Goal: Task Accomplishment & Management: Manage account settings

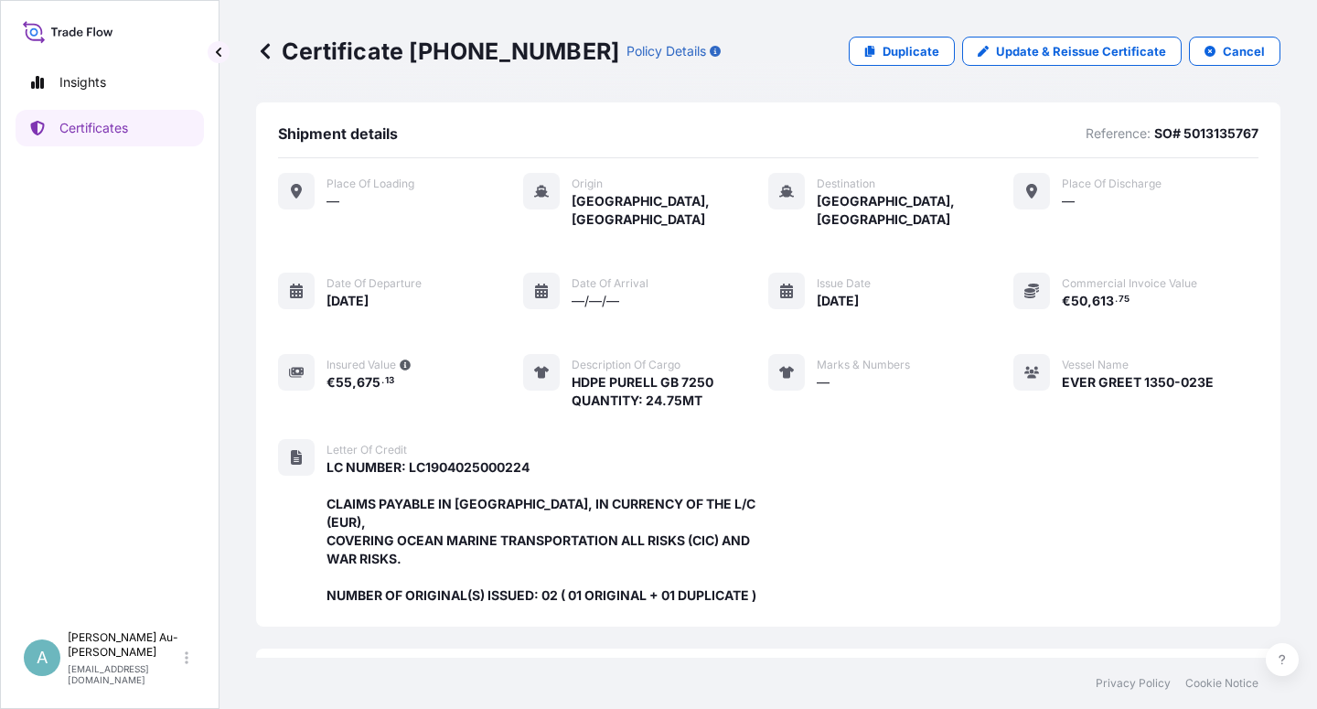
scroll to position [488, 0]
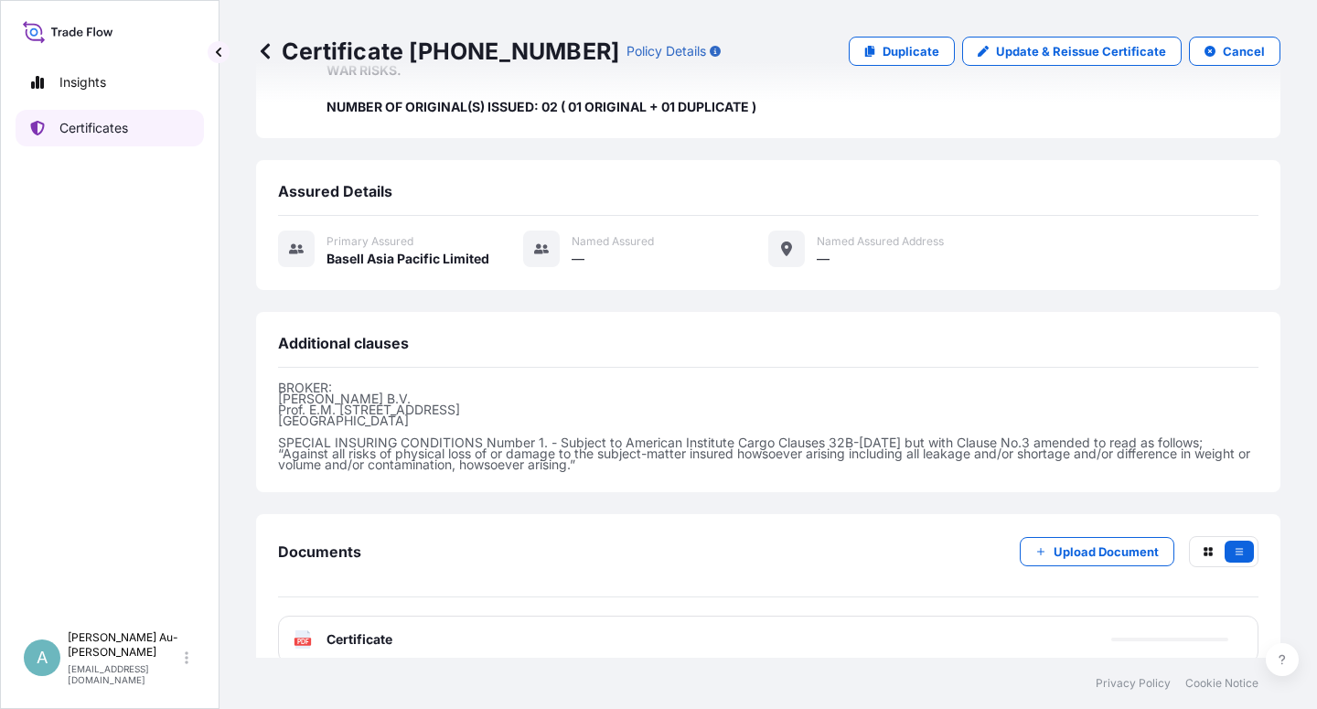
click at [95, 143] on link "Certificates" at bounding box center [110, 128] width 188 height 37
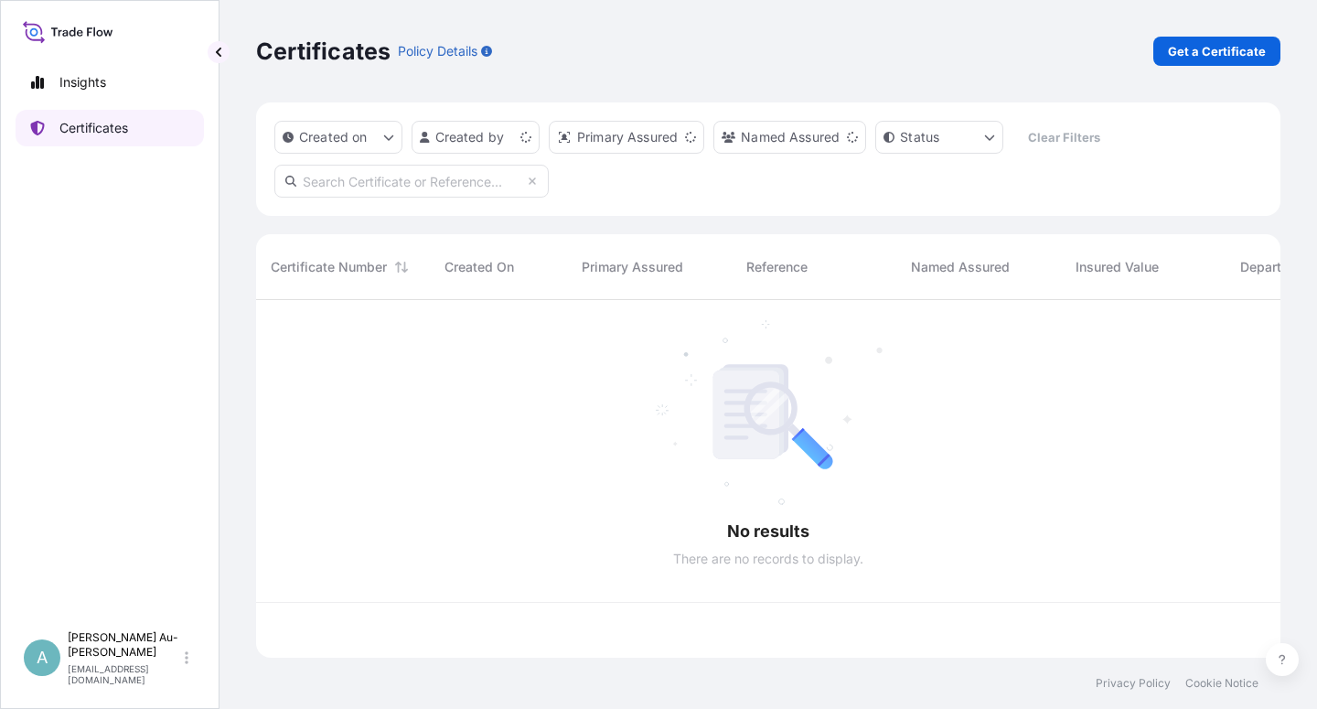
scroll to position [352, 1009]
click at [366, 188] on input "text" at bounding box center [411, 181] width 274 height 33
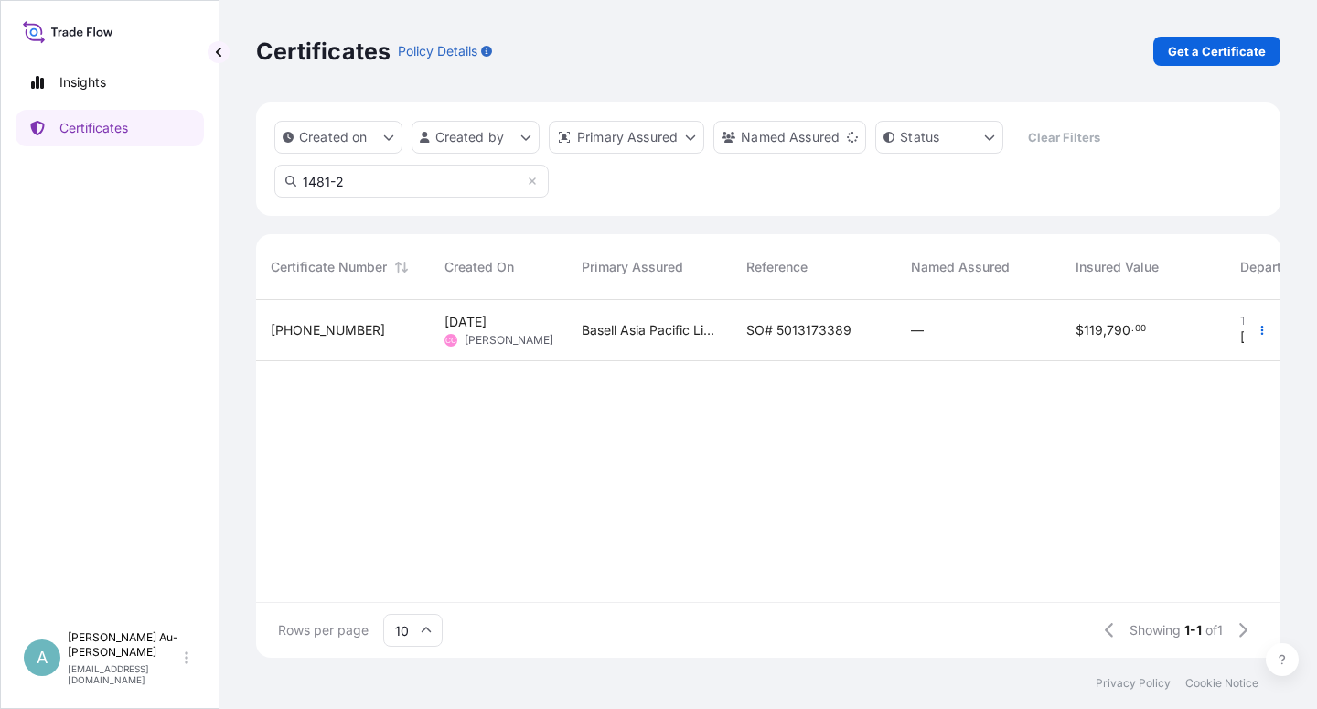
type input "1481-2"
click at [798, 333] on span "SO# 5013173389" at bounding box center [798, 330] width 105 height 18
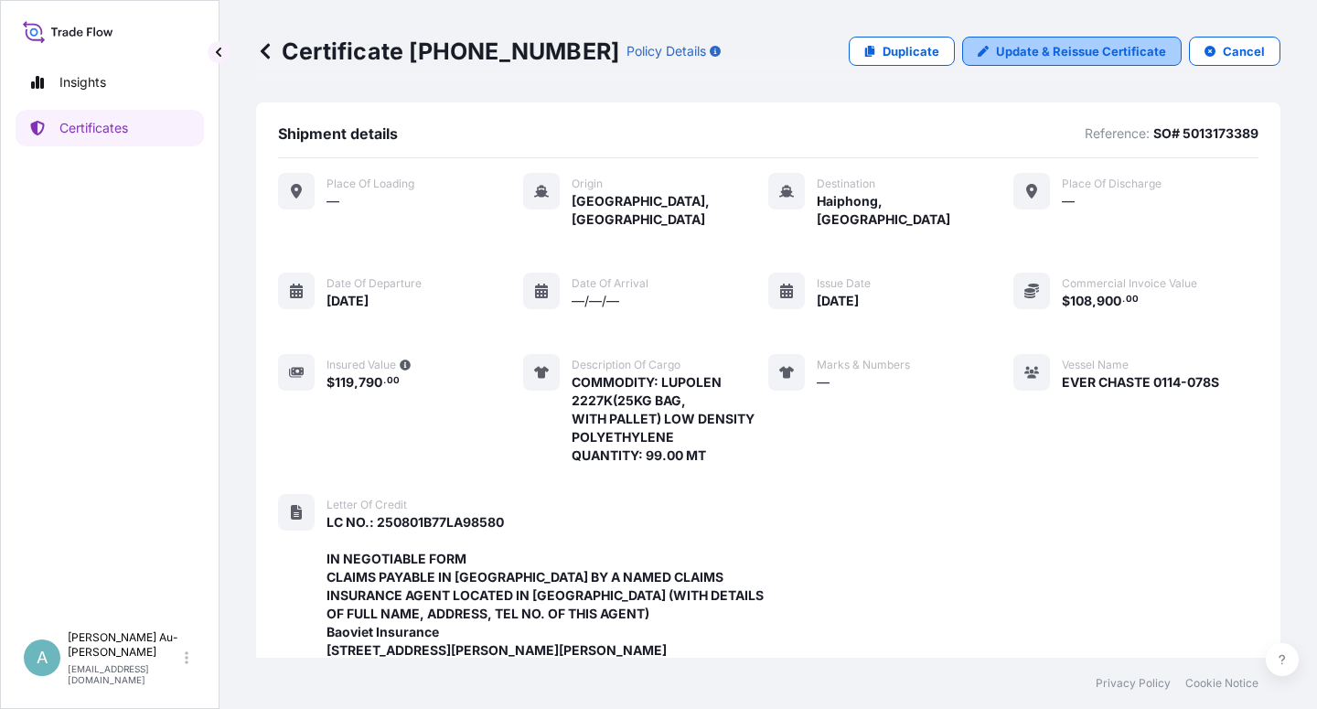
click at [1074, 59] on p "Update & Reissue Certificate" at bounding box center [1081, 51] width 170 height 18
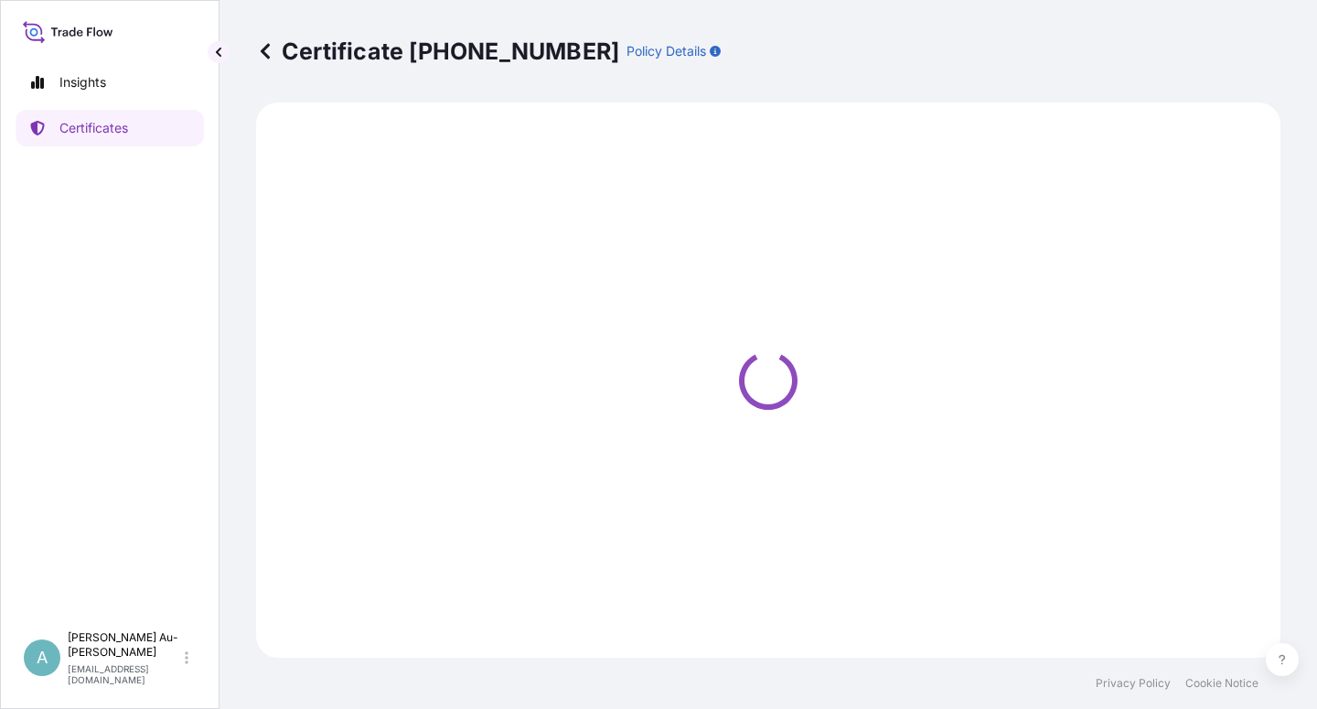
select select "Sea"
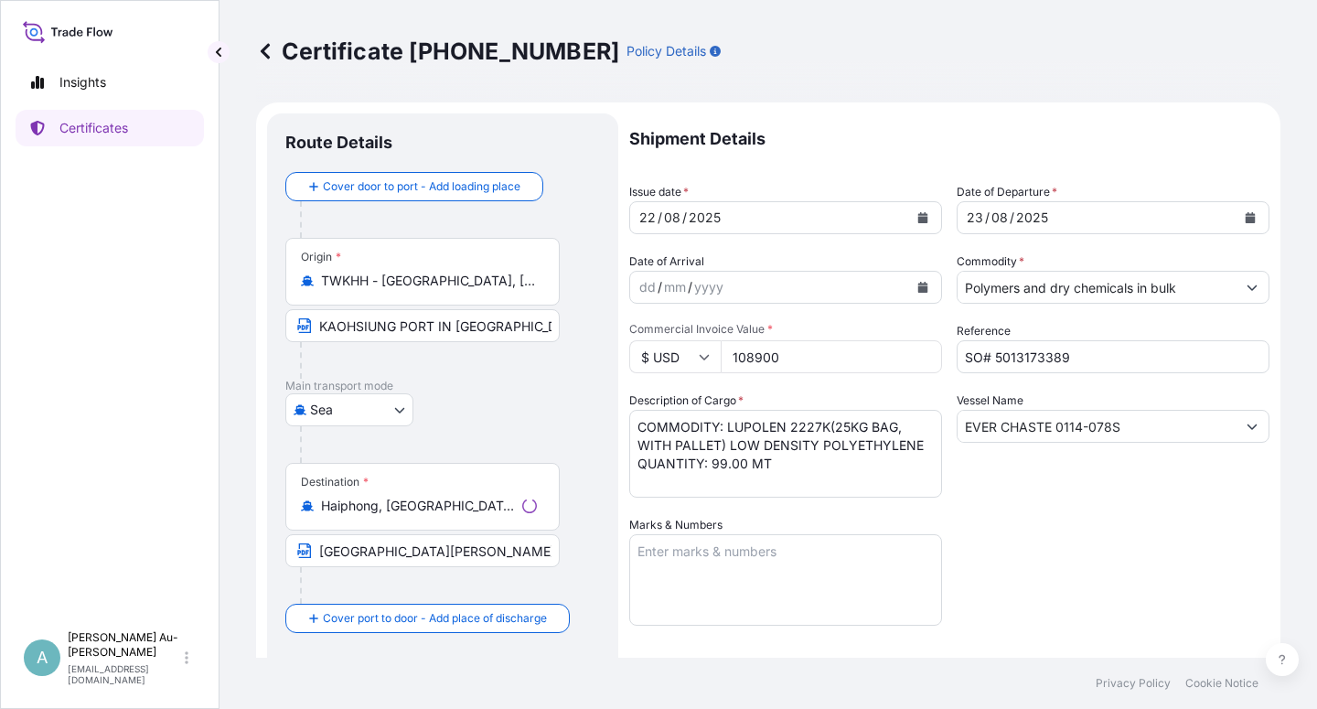
select select "32034"
click at [918, 219] on icon "Calendar" at bounding box center [923, 217] width 10 height 11
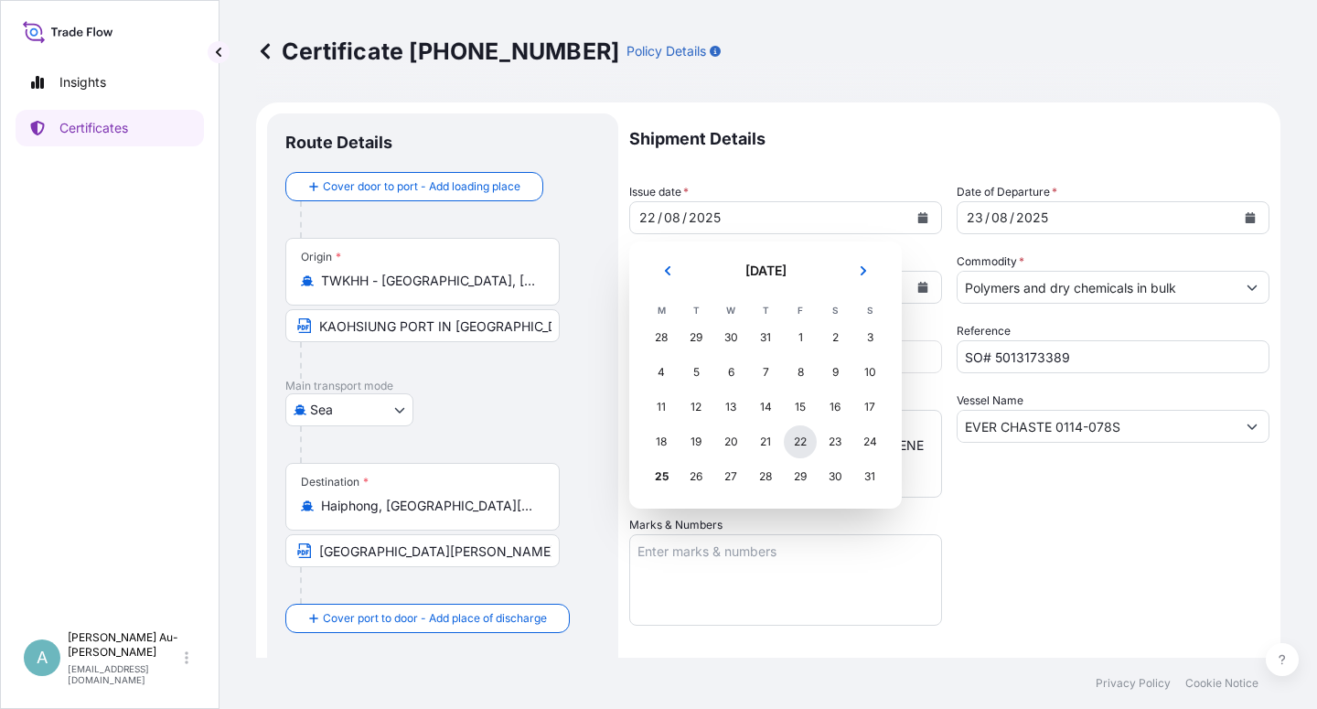
click at [791, 441] on div "22" at bounding box center [800, 441] width 33 height 33
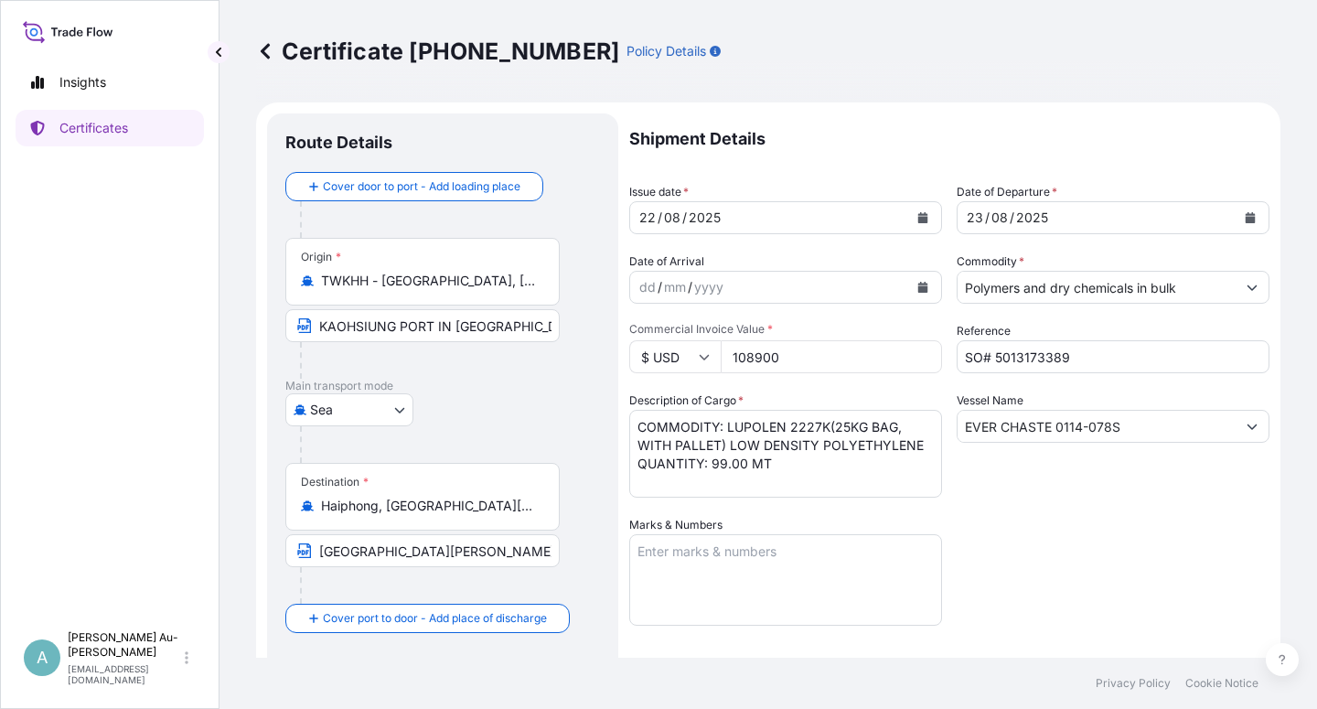
click at [1057, 553] on div "Shipment Details Issue date * [DATE] Date of Departure * [DATE] Date of Arrival…" at bounding box center [949, 583] width 640 height 941
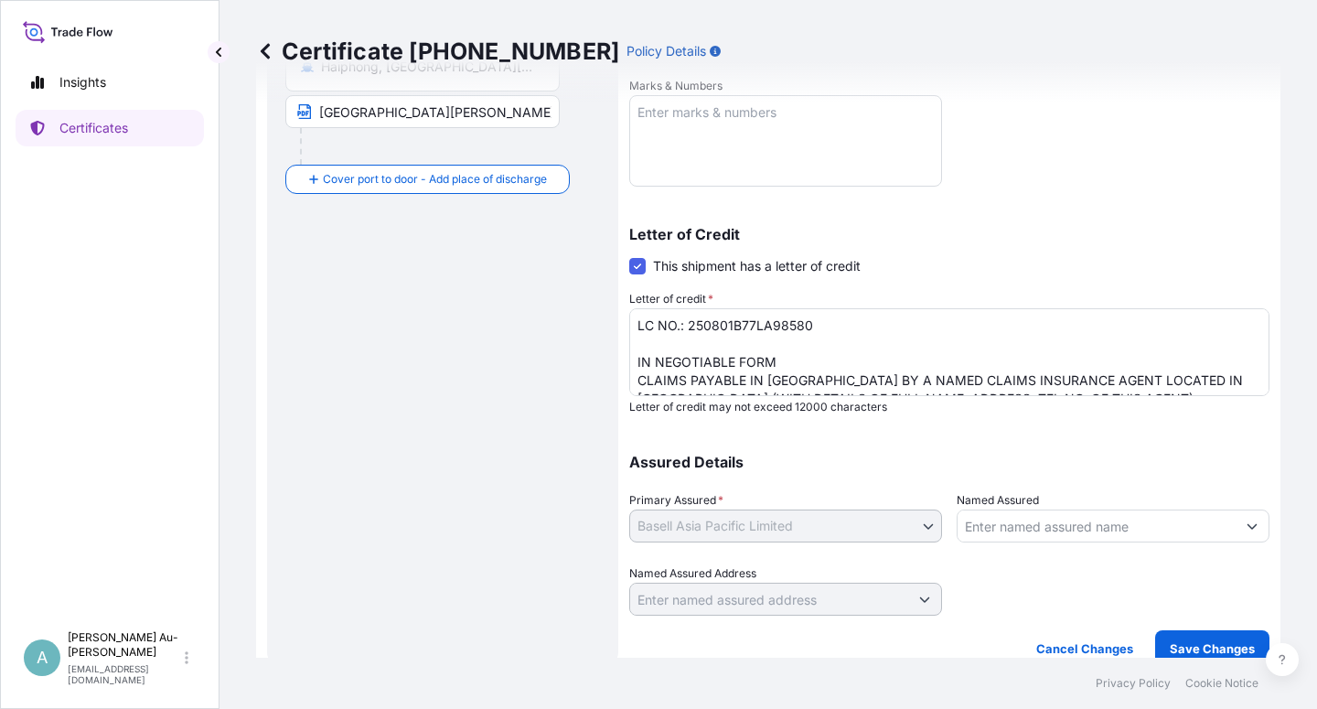
scroll to position [110, 0]
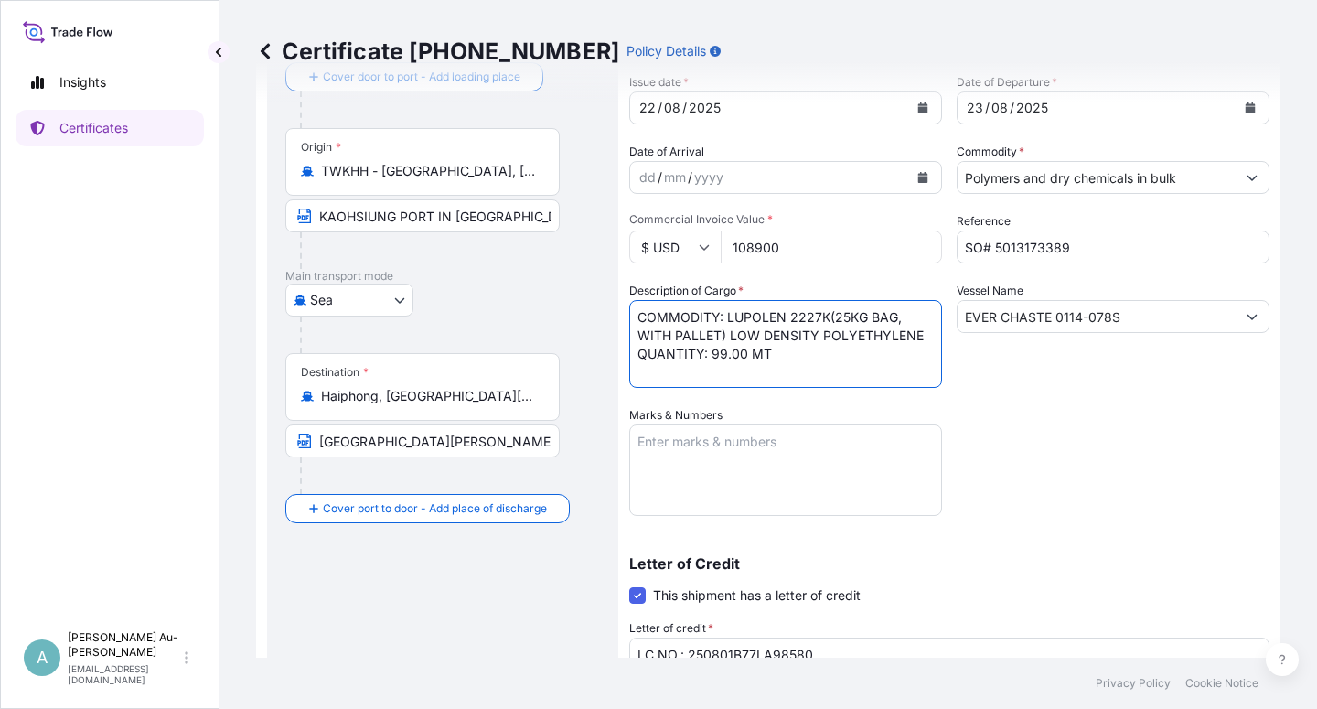
click at [636, 356] on textarea "COMMODITY: LUPOLEN 2227K(25KG BAG, WITH PALLET) LOW DENSITY POLYETHYLENE QUANTI…" at bounding box center [785, 344] width 313 height 88
type textarea "COMMODITY: LUPOLEN 2227K(25KG BAG, WITH PALLET) LOW DENSITY POLYETHYLENE QUANTI…"
click at [1119, 422] on div "Shipment Details Issue date * [DATE] Date of Departure * [DATE] Date of Arrival…" at bounding box center [949, 474] width 640 height 941
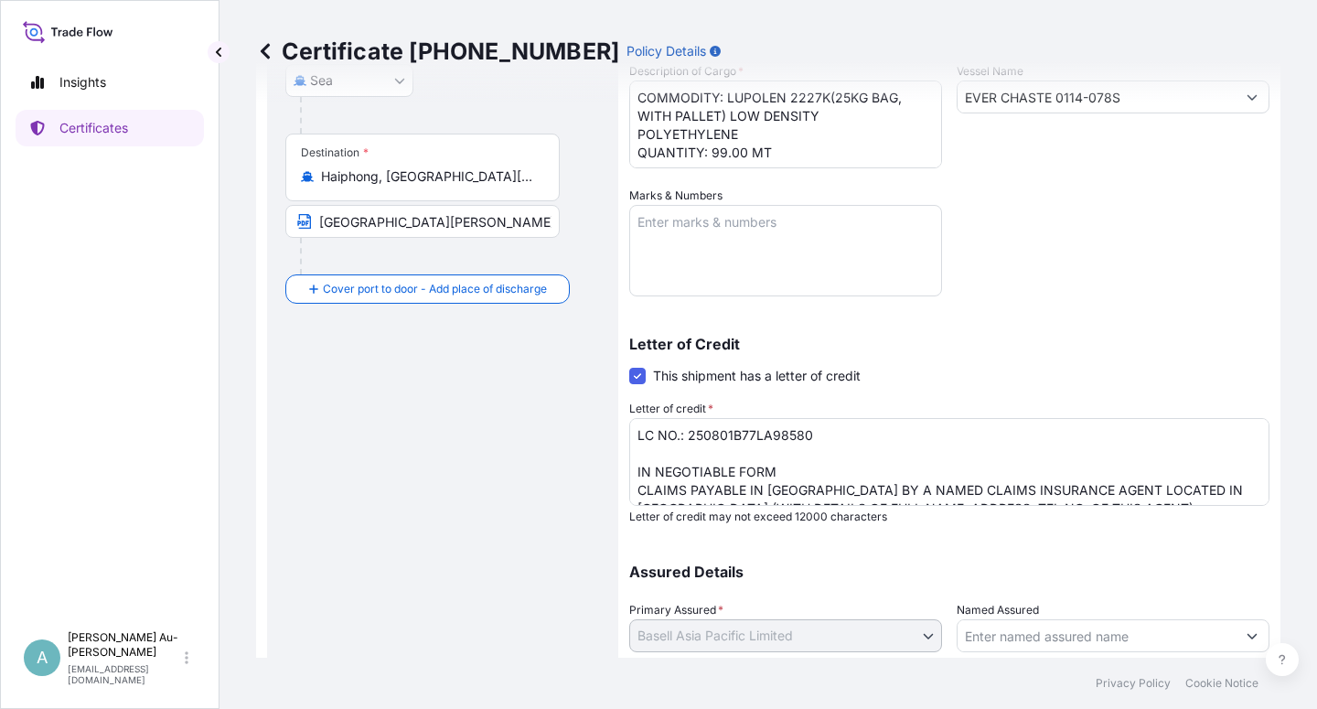
scroll to position [448, 0]
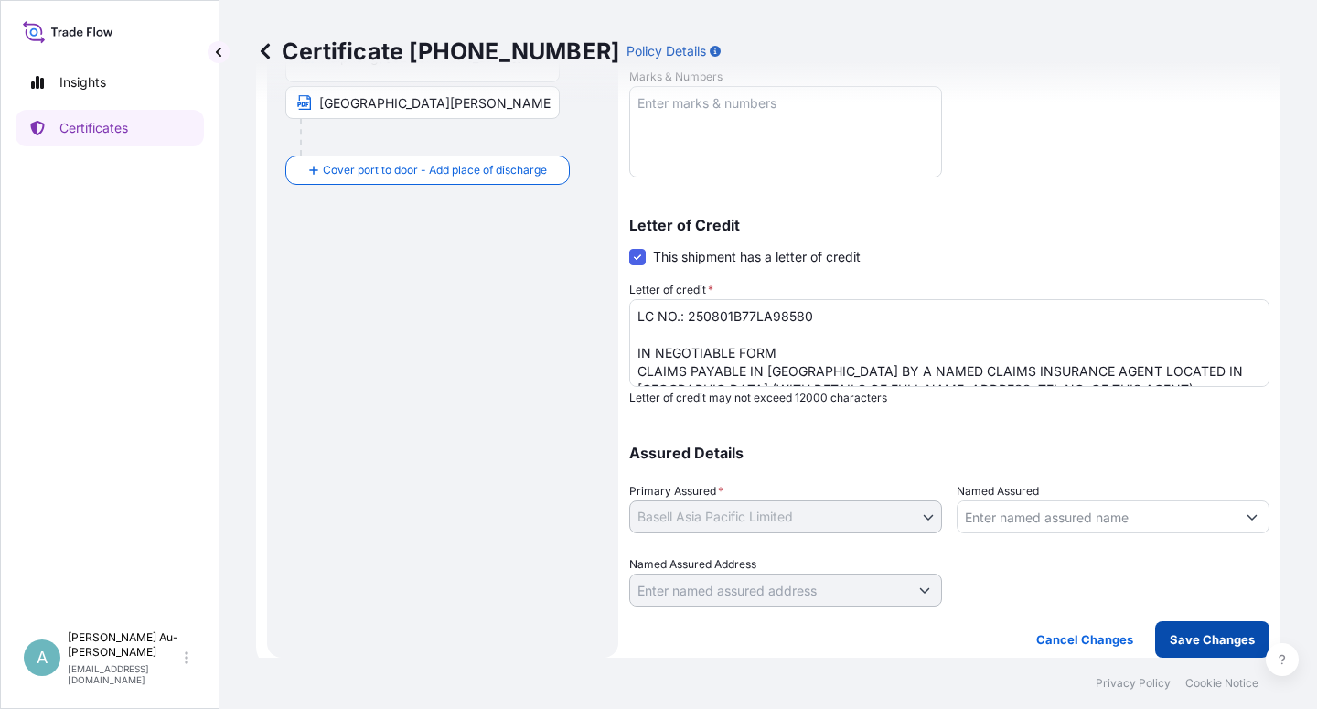
click at [1206, 637] on p "Save Changes" at bounding box center [1212, 639] width 85 height 18
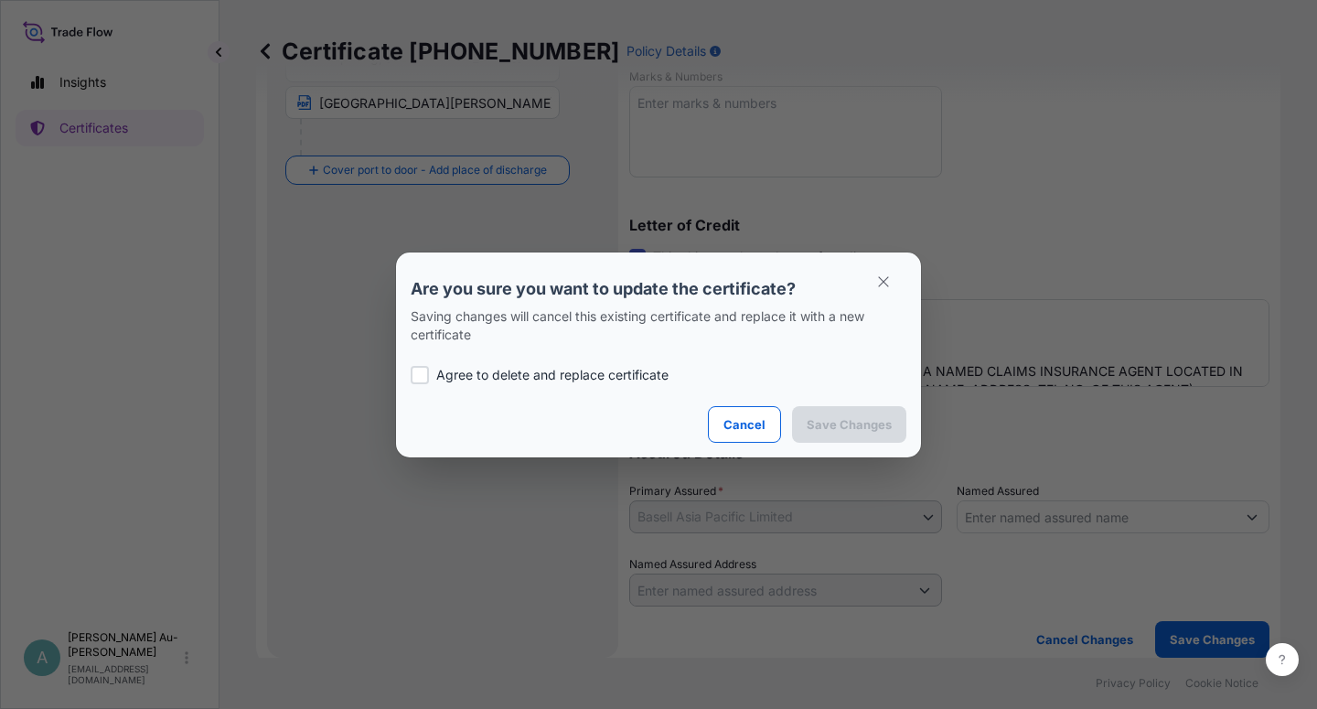
click at [465, 382] on p "Agree to delete and replace certificate" at bounding box center [552, 375] width 232 height 18
checkbox input "true"
click at [846, 429] on p "Save Changes" at bounding box center [849, 424] width 85 height 18
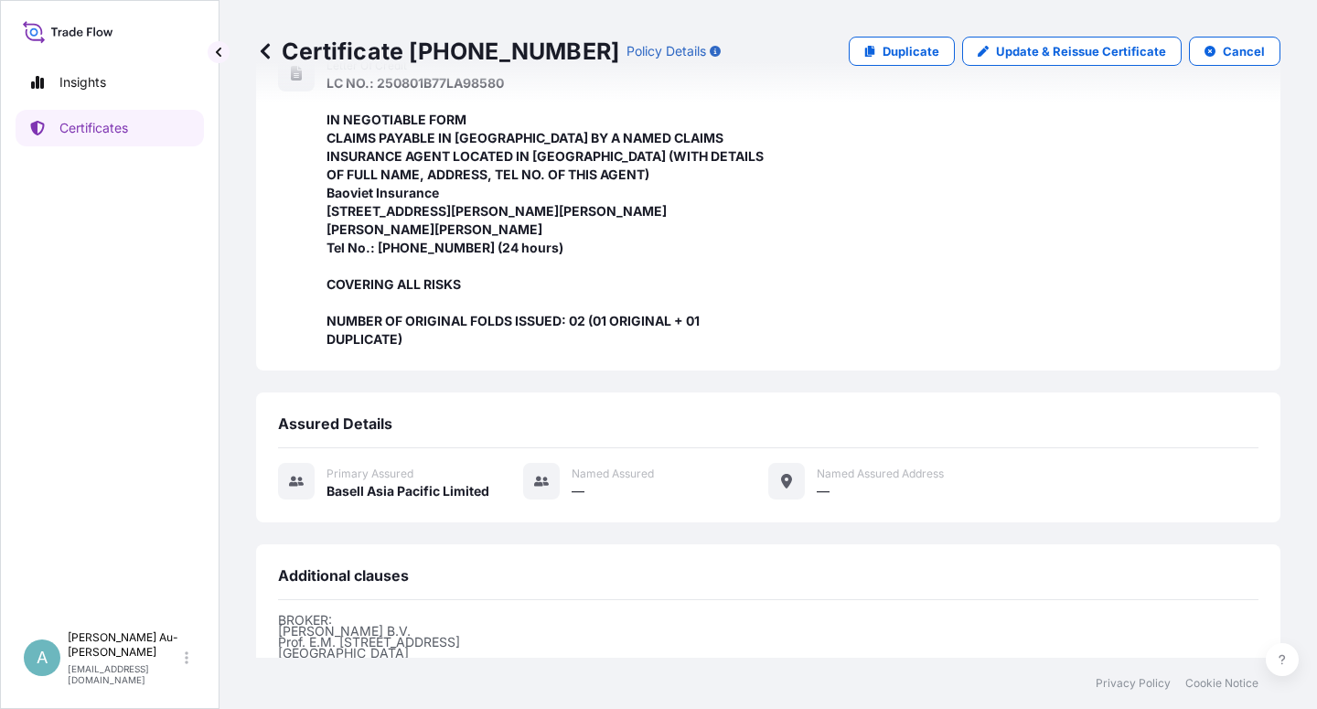
scroll to position [689, 0]
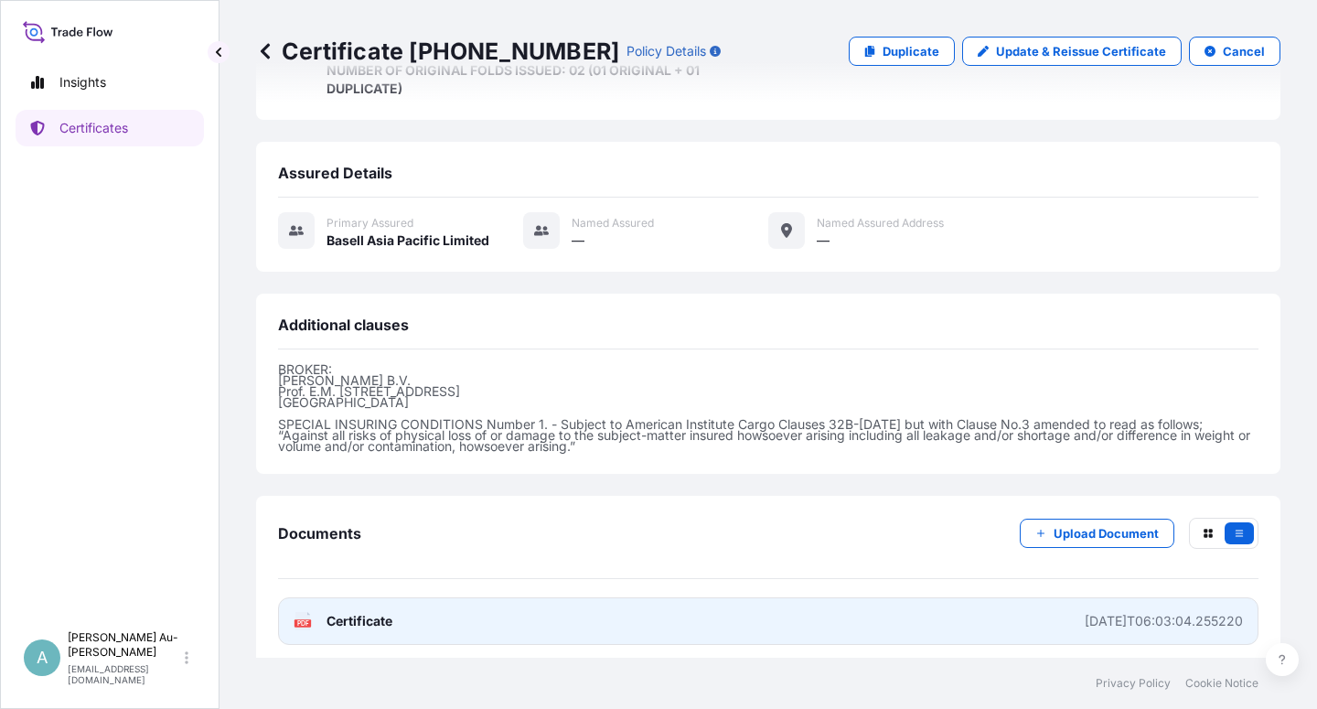
click at [531, 620] on link "PDF Certificate [DATE]T06:03:04.255220" at bounding box center [768, 621] width 980 height 48
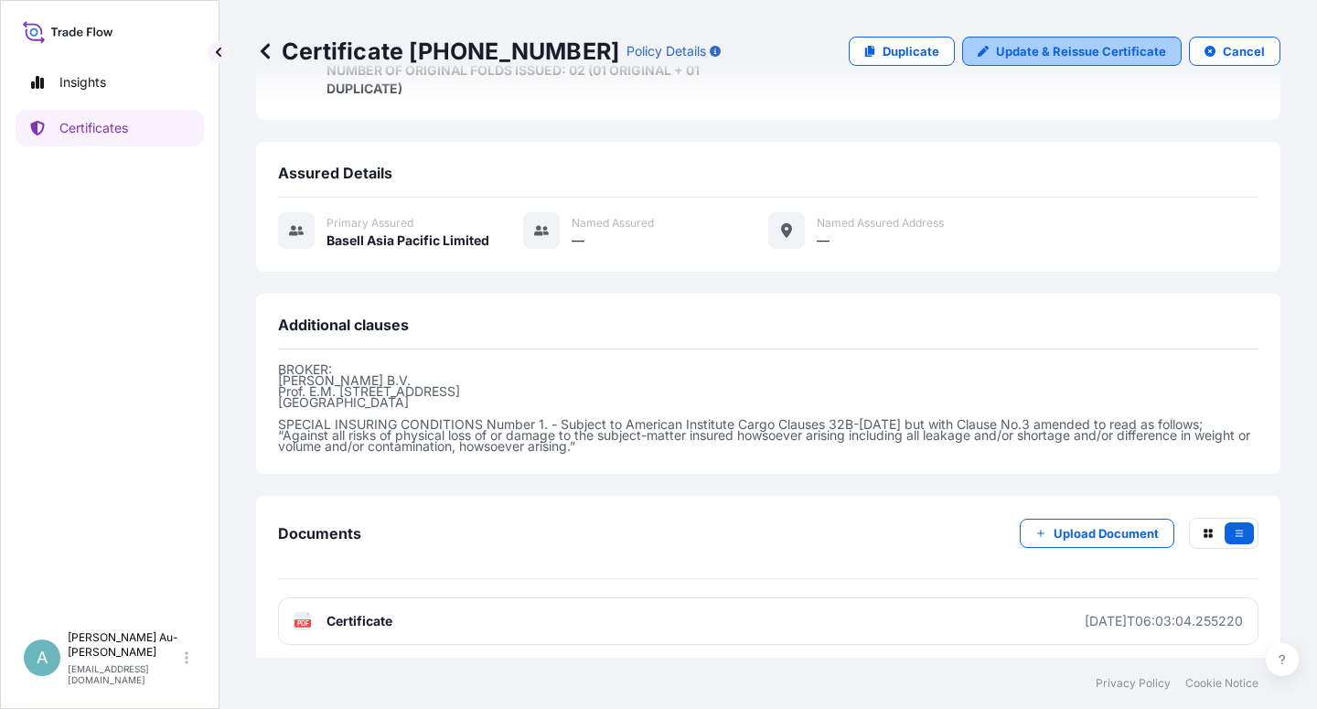
click at [1074, 54] on p "Update & Reissue Certificate" at bounding box center [1081, 51] width 170 height 18
select select "Sea"
select select "32034"
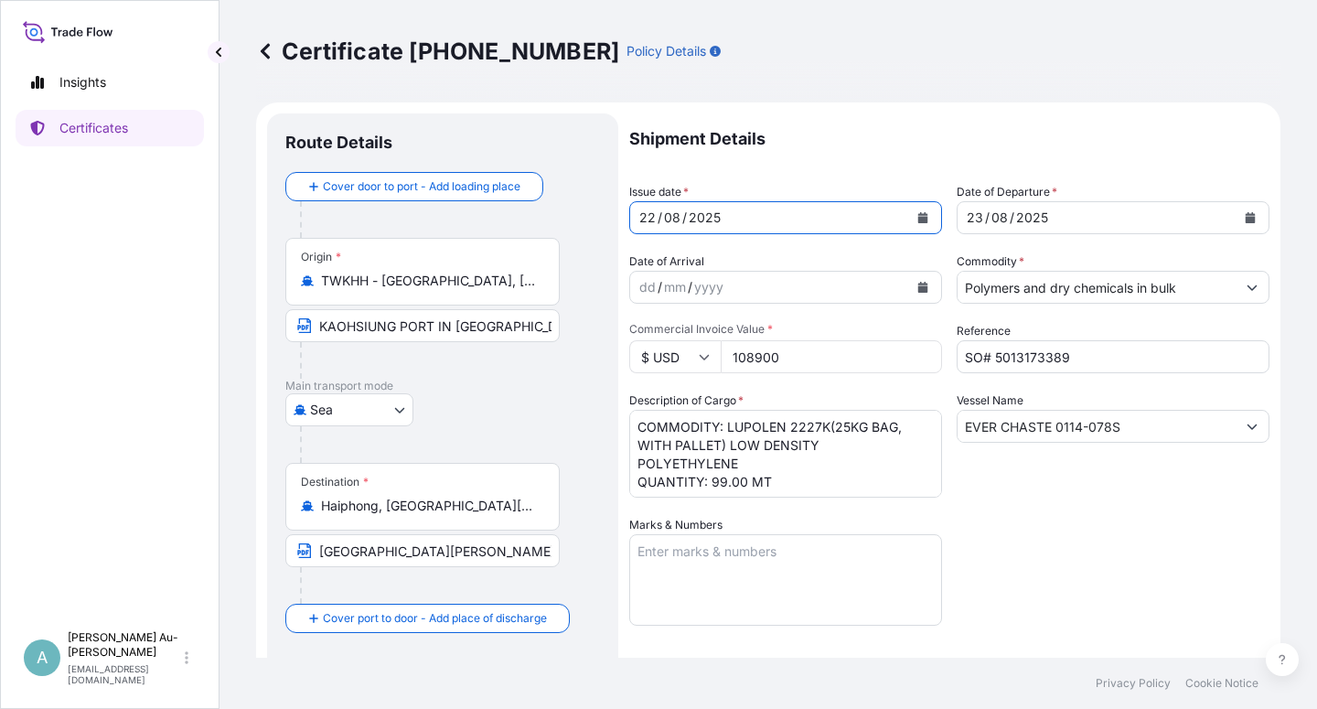
click at [922, 219] on button "Calendar" at bounding box center [922, 217] width 29 height 29
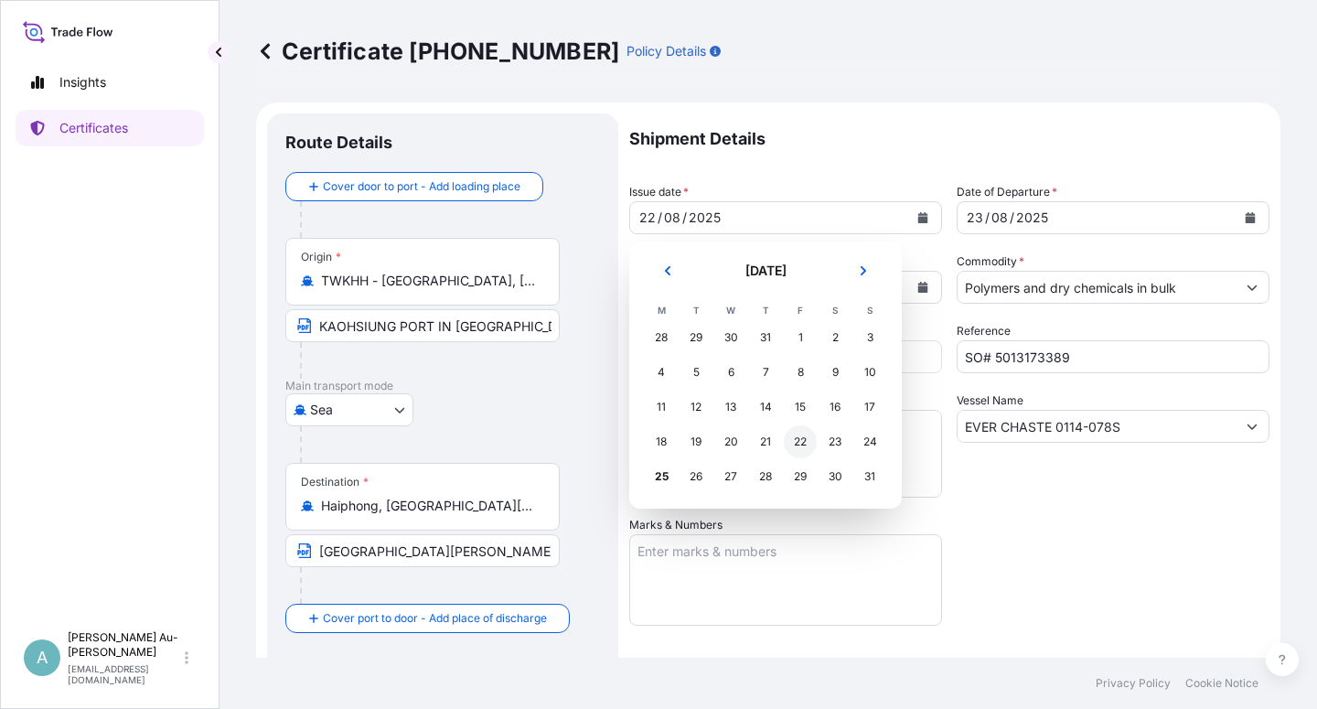
click at [798, 446] on div "22" at bounding box center [800, 441] width 33 height 33
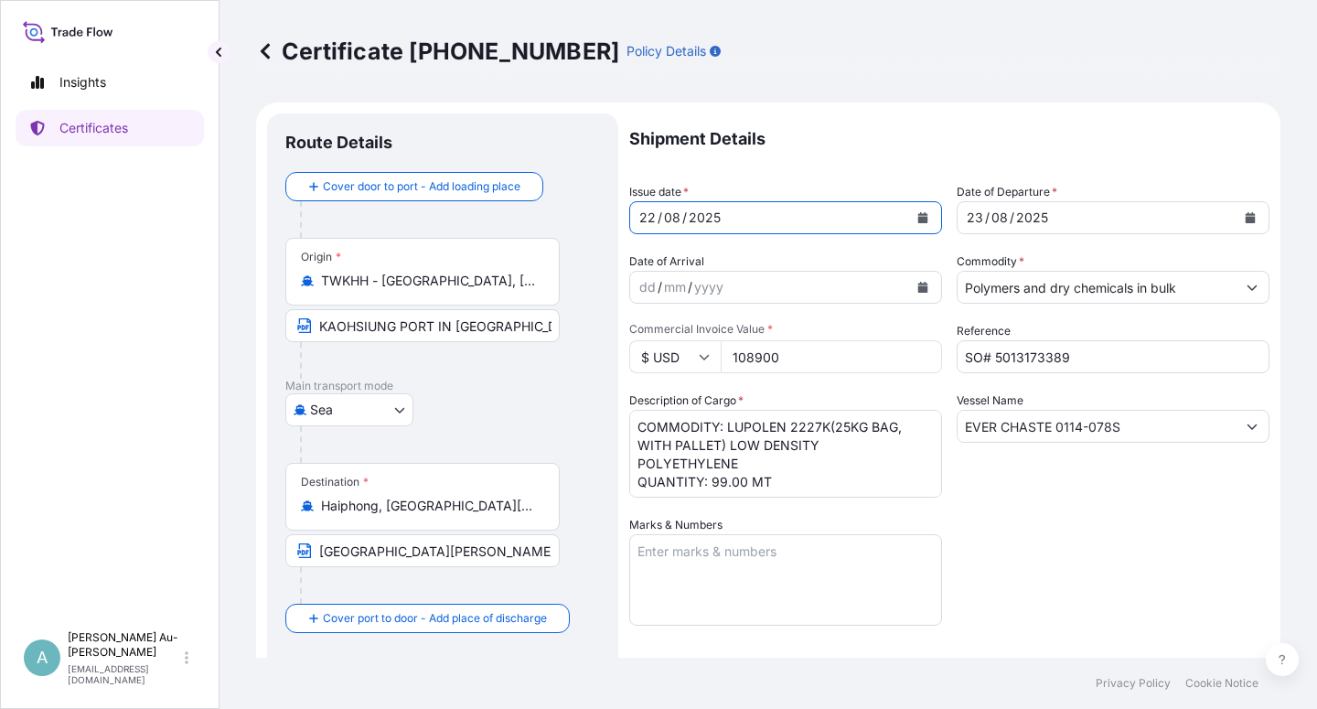
click at [1069, 565] on div "Shipment Details Issue date * [DATE] Date of Departure * [DATE] Date of Arrival…" at bounding box center [949, 583] width 640 height 941
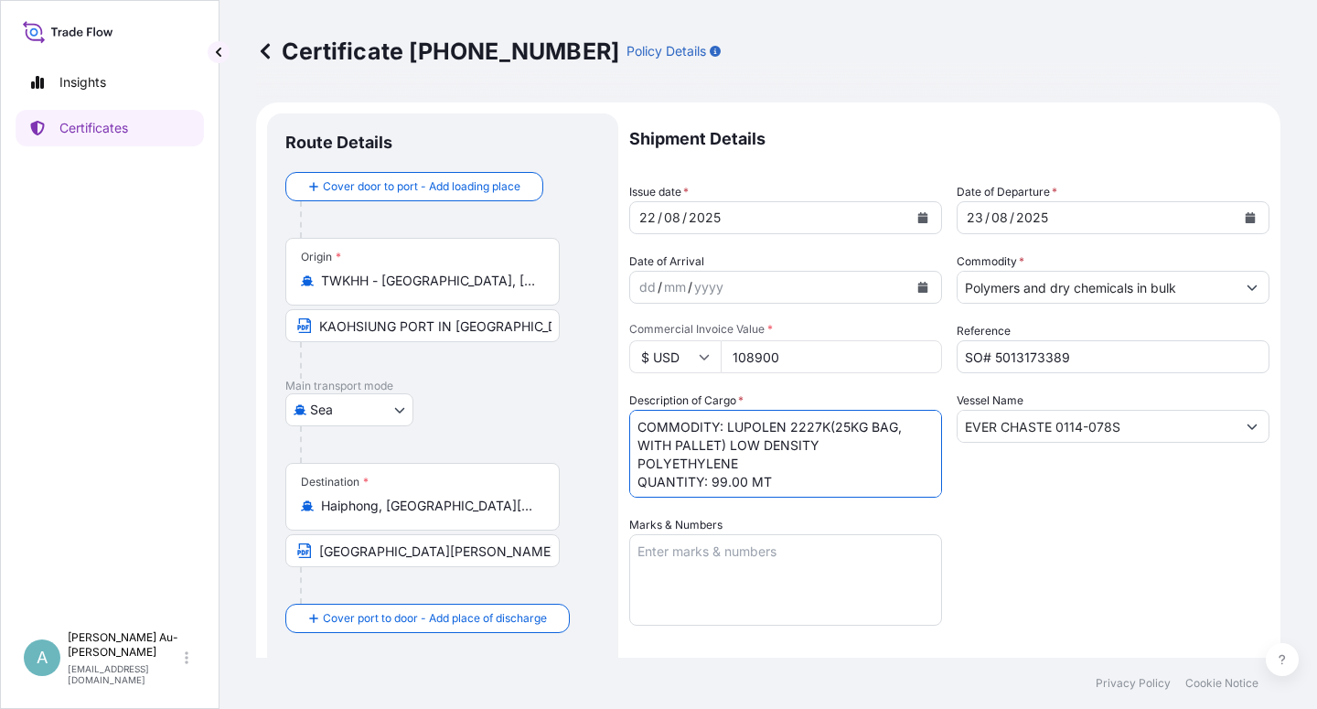
click at [827, 431] on textarea "COMMODITY: LUPOLEN 2227K(25KG BAG, WITH PALLET) LOW DENSITY POLYETHYLENE QUANTI…" at bounding box center [785, 454] width 313 height 88
drag, startPoint x: 637, startPoint y: 464, endPoint x: 676, endPoint y: 486, distance: 44.2
click at [640, 465] on textarea "COMMODITY: LUPOLEN 2227K(25KG BAG, WITH PALLET) LOW DENSITY POLYETHYLENE QUANTI…" at bounding box center [785, 454] width 313 height 88
click at [809, 450] on textarea "COMMODITY: LUPOLEN 2227K(25KG BAG, WITH PALLET) LOW DENSITY POLYETHYLENE QUANTI…" at bounding box center [785, 454] width 313 height 88
click at [817, 454] on textarea "COMMODITY: LUPOLEN 2227K(25KG BAG, WITH PALLET) LOW DENSITY POLYETHYLENE QUANTI…" at bounding box center [785, 454] width 313 height 88
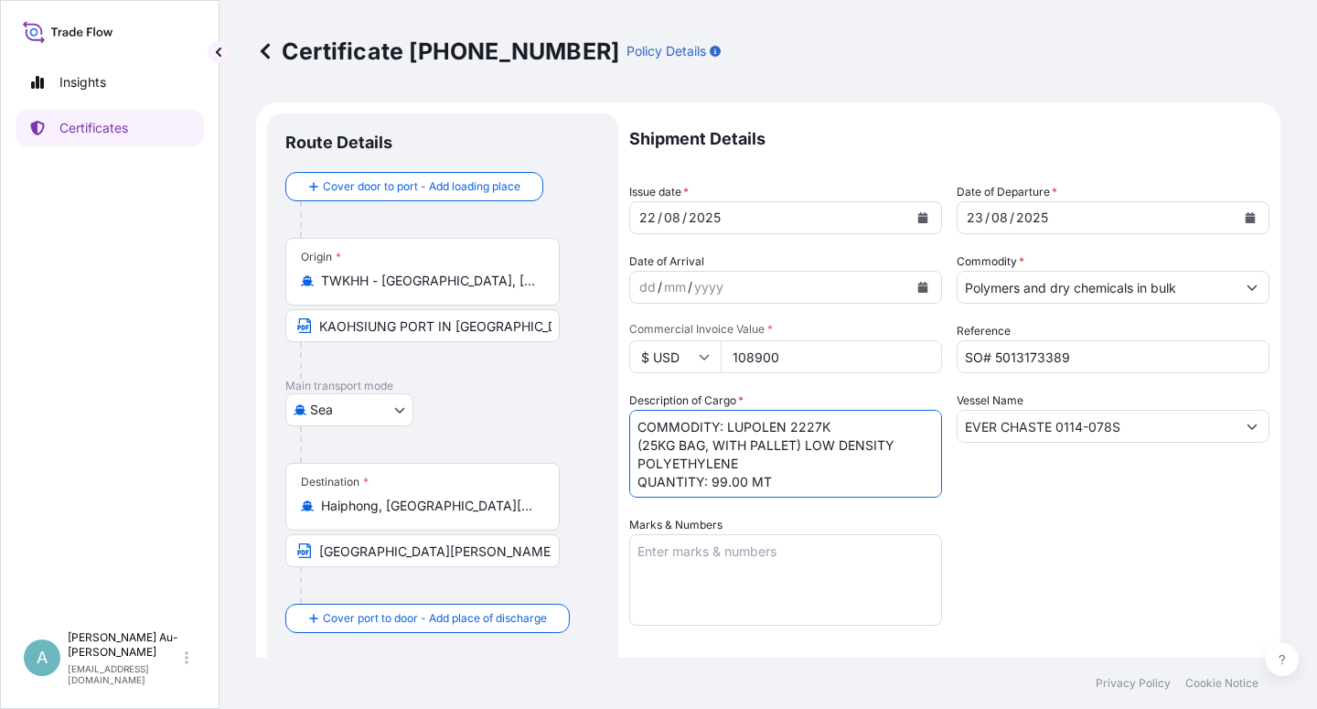
click at [813, 454] on textarea "COMMODITY: LUPOLEN 2227K(25KG BAG, WITH PALLET) LOW DENSITY POLYETHYLENE QUANTI…" at bounding box center [785, 454] width 313 height 88
click at [804, 448] on textarea "COMMODITY: LUPOLEN 2227K(25KG BAG, WITH PALLET) LOW DENSITY POLYETHYLENE QUANTI…" at bounding box center [785, 454] width 313 height 88
drag, startPoint x: 636, startPoint y: 487, endPoint x: 730, endPoint y: 486, distance: 94.2
click at [640, 487] on textarea "COMMODITY: LUPOLEN 2227K(25KG BAG, WITH PALLET) LOW DENSITY POLYETHYLENE QUANTI…" at bounding box center [785, 454] width 313 height 88
type textarea "COMMODITY: LUPOLEN 2227K (25KG BAG, WITH PALLET) LOW DENSITY POLYETHYLENE QUANT…"
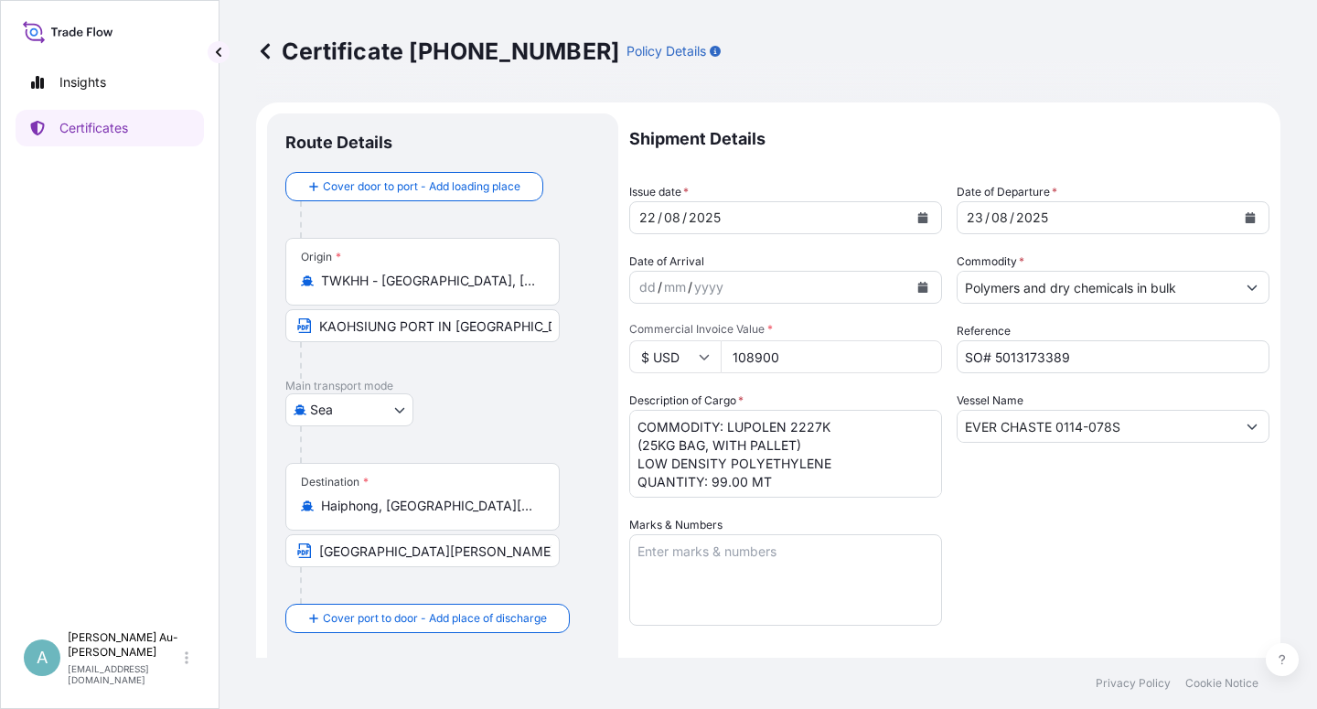
click at [1116, 553] on div "Shipment Details Issue date * [DATE] Date of Departure * [DATE] Date of Arrival…" at bounding box center [949, 583] width 640 height 941
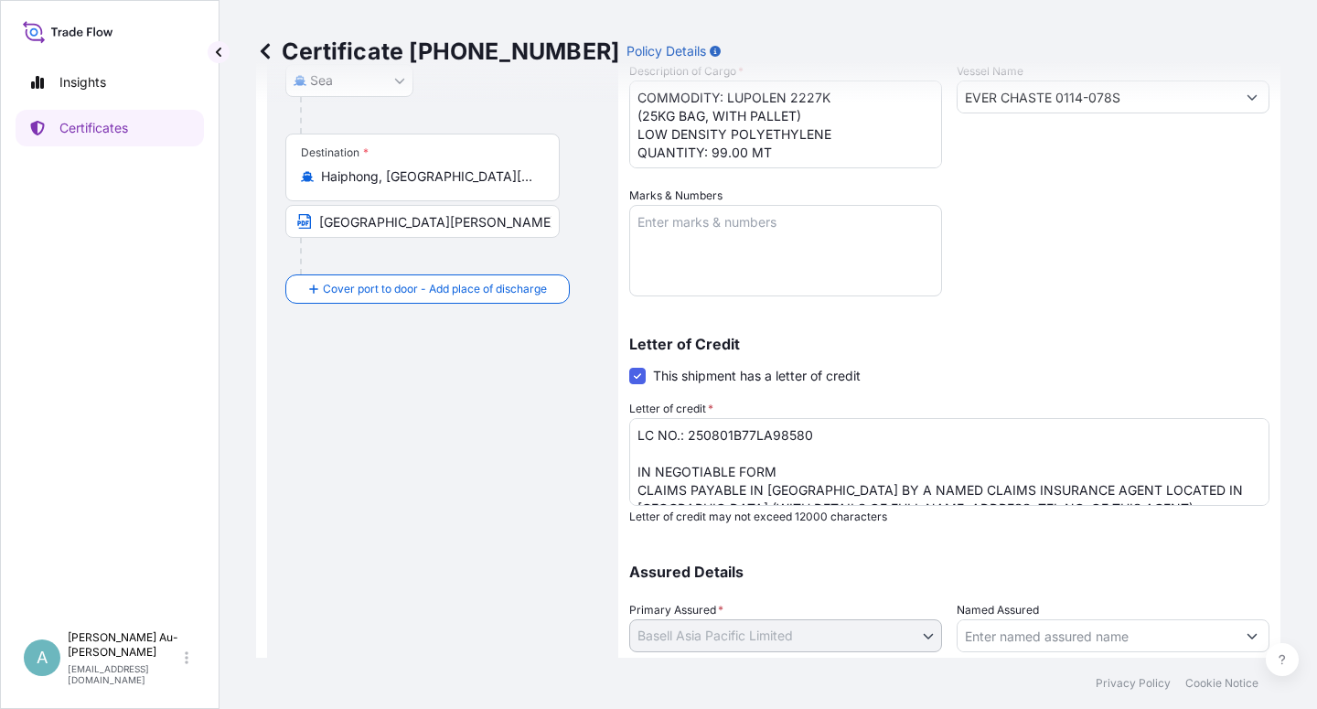
scroll to position [448, 0]
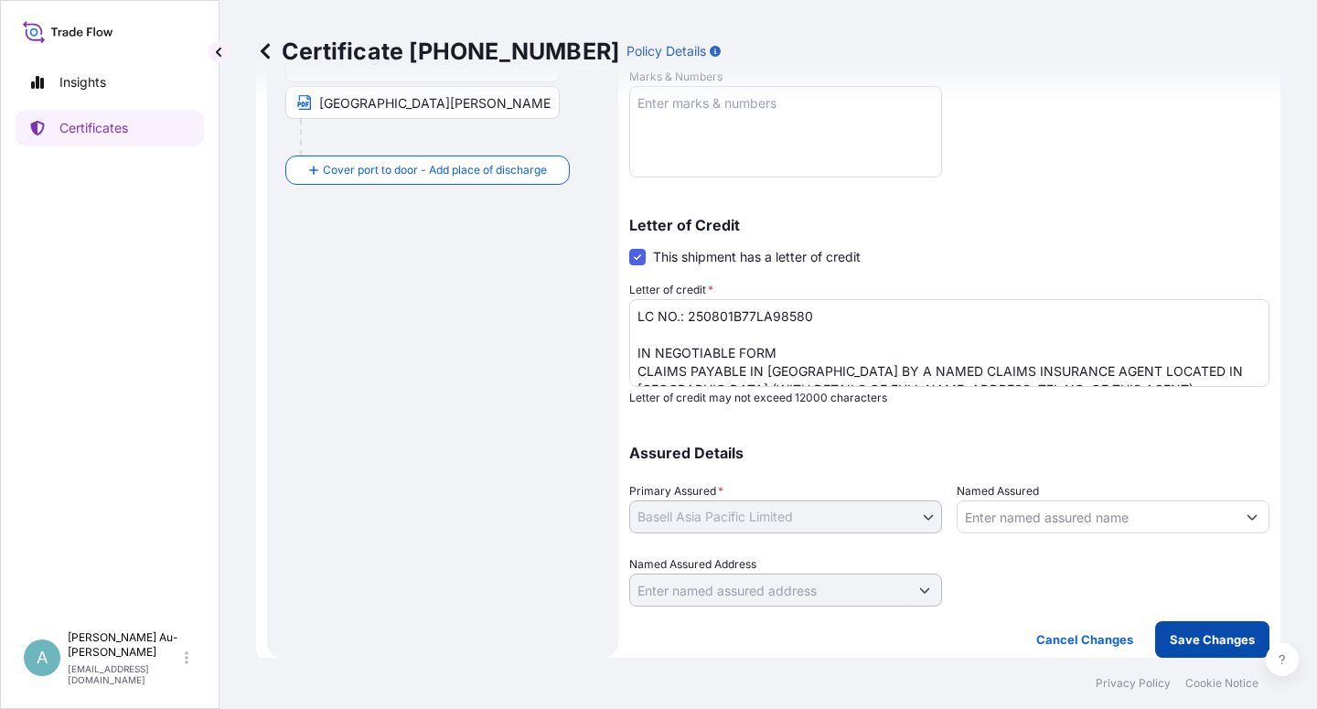
click at [1203, 634] on p "Save Changes" at bounding box center [1212, 639] width 85 height 18
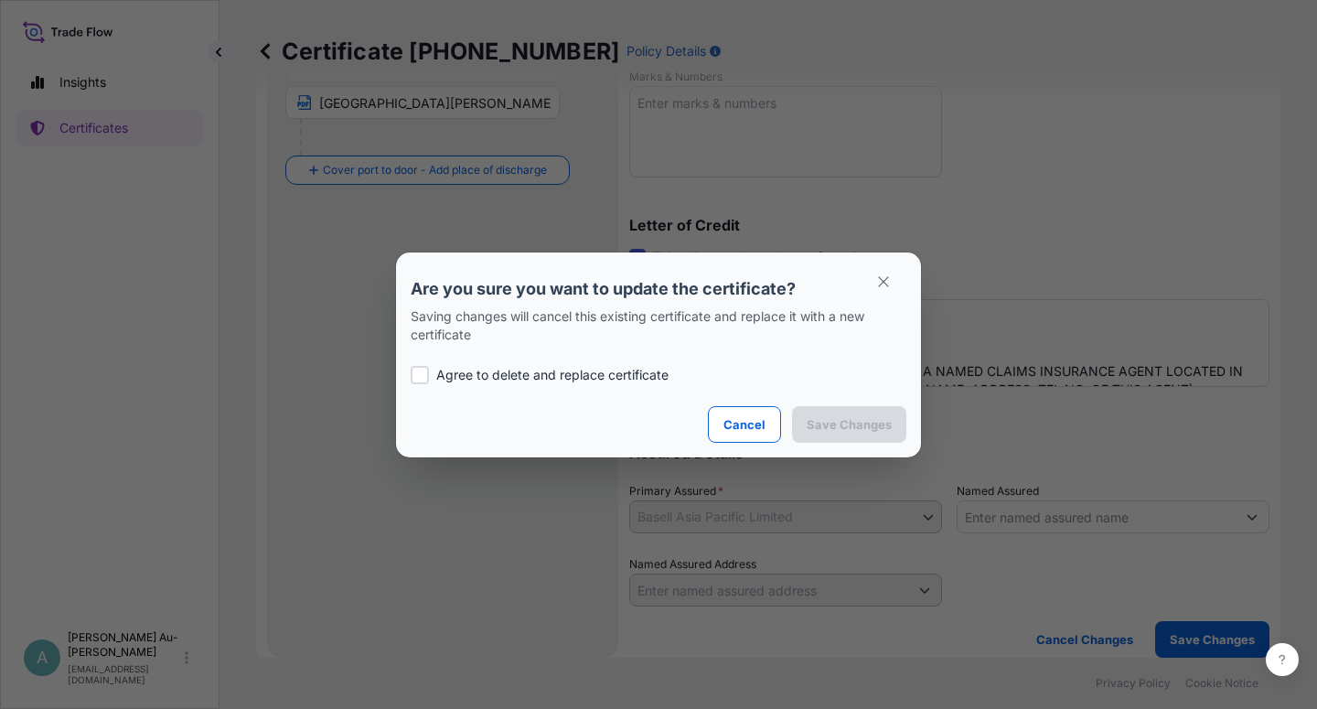
click at [486, 371] on p "Agree to delete and replace certificate" at bounding box center [552, 375] width 232 height 18
checkbox input "true"
click at [833, 427] on p "Save Changes" at bounding box center [849, 424] width 85 height 18
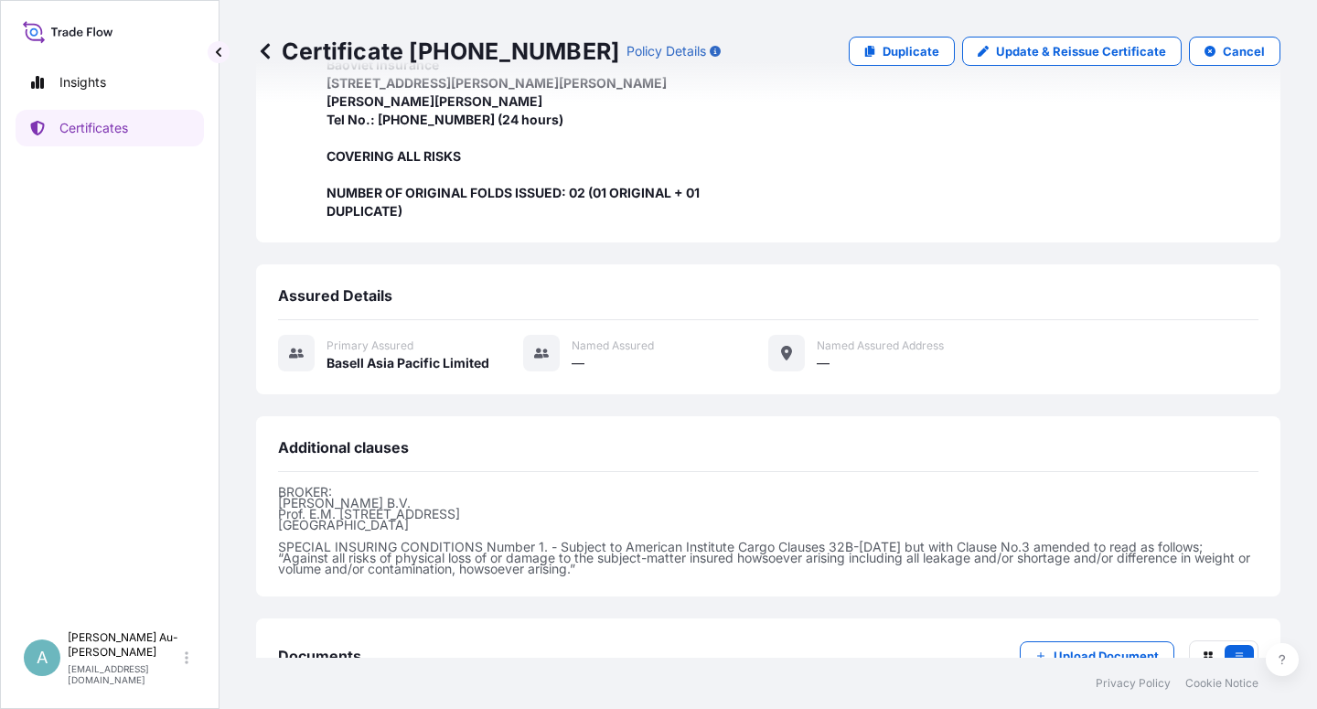
scroll to position [708, 0]
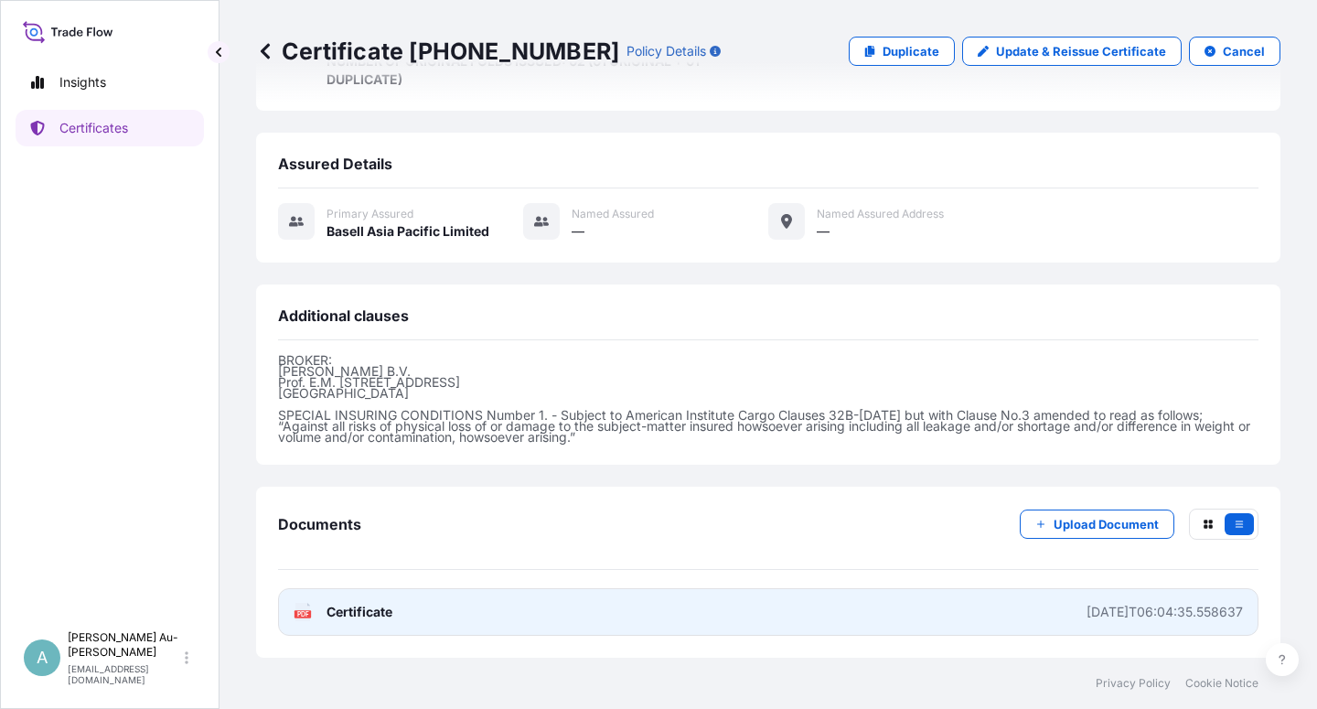
click at [490, 611] on link "PDF Certificate [DATE]T06:04:35.558637" at bounding box center [768, 612] width 980 height 48
